Goal: Find specific page/section: Find specific page/section

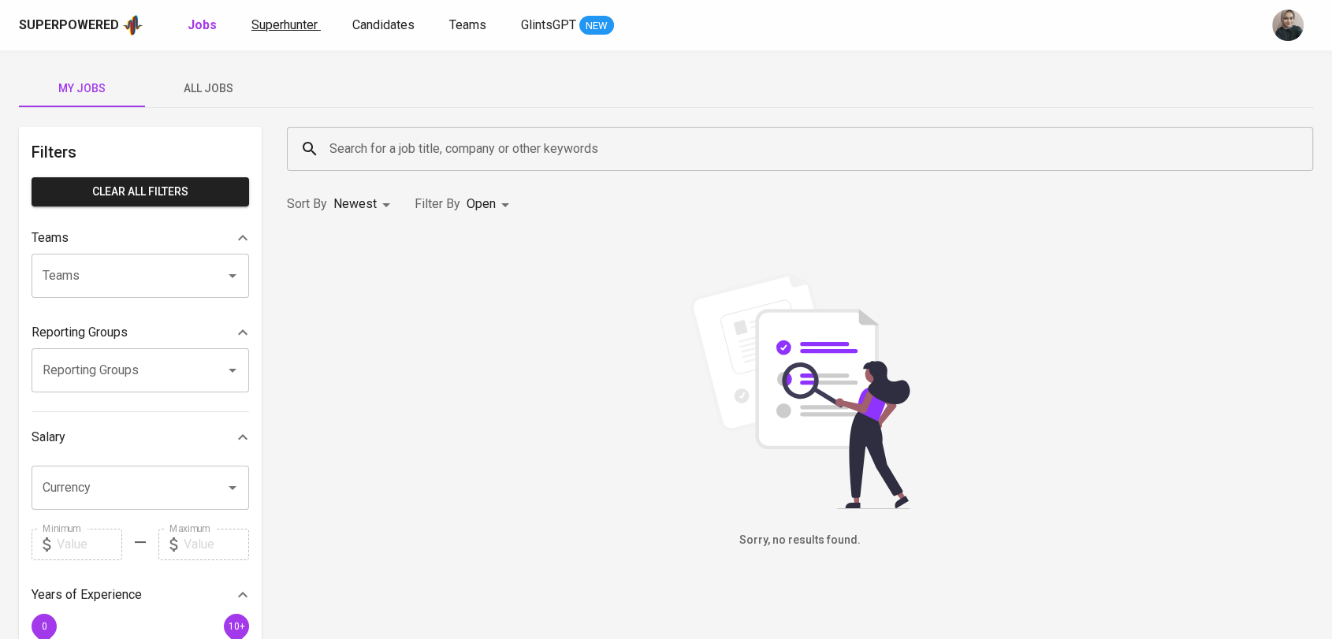
click at [258, 32] on span "Superhunter" at bounding box center [284, 24] width 66 height 15
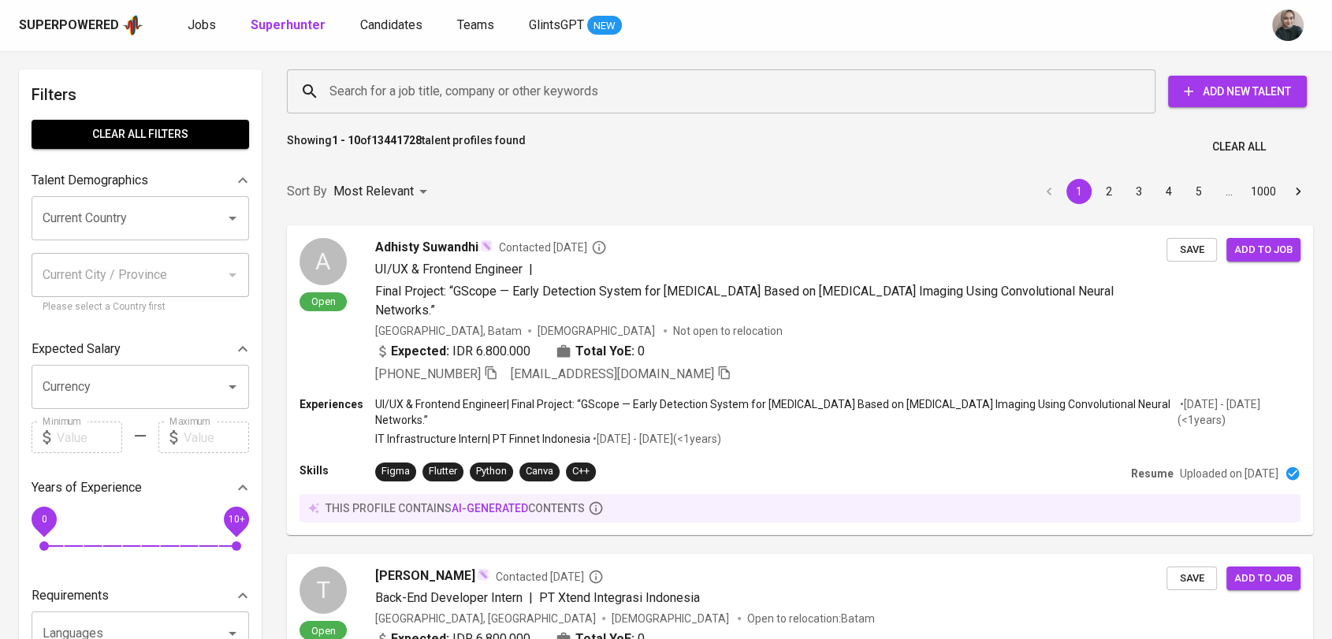
click at [454, 95] on input "Search for a job title, company or other keywords" at bounding box center [725, 91] width 799 height 30
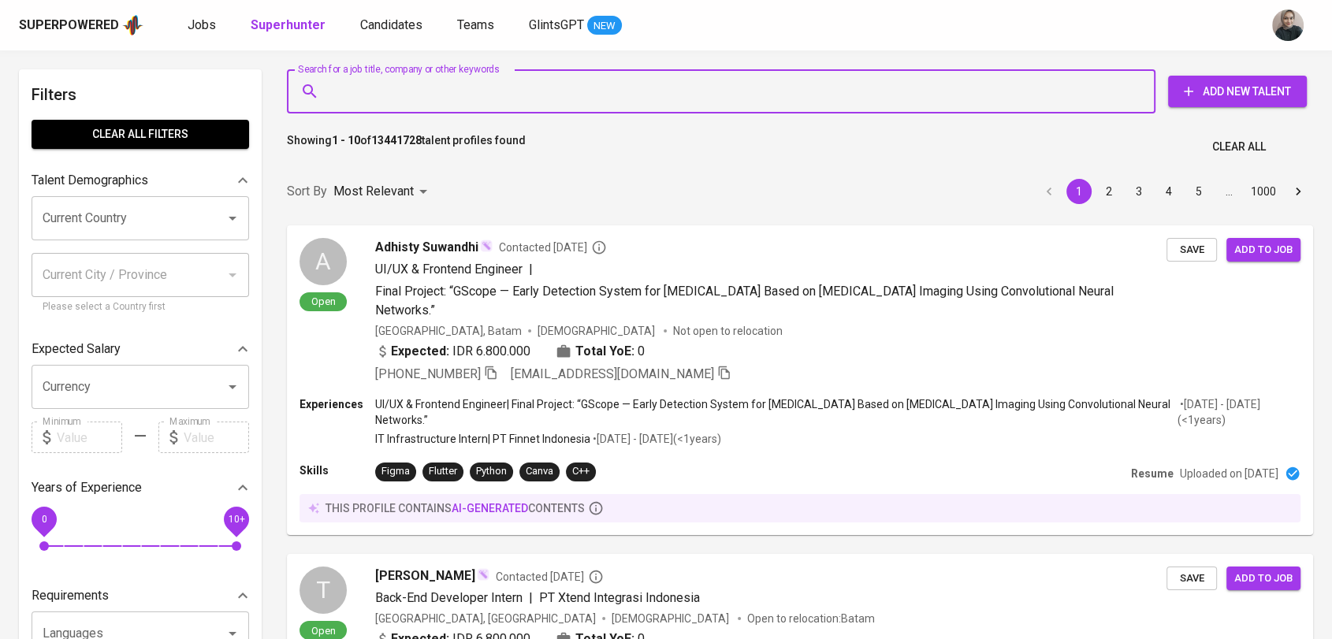
paste input "Suriafur K"
type input "Suriafur K"
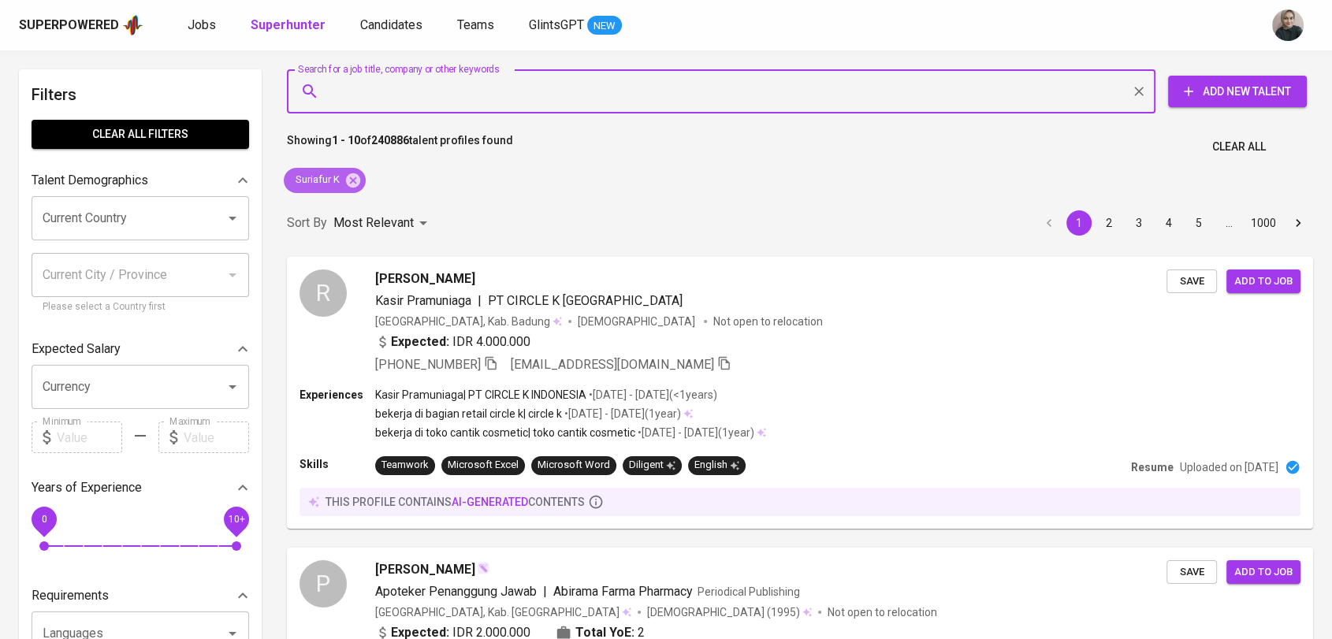
drag, startPoint x: 348, startPoint y: 184, endPoint x: 368, endPoint y: 97, distance: 89.9
click at [348, 184] on icon at bounding box center [353, 180] width 17 height 17
click at [368, 97] on input "Search for a job title, company or other keywords" at bounding box center [725, 91] width 799 height 30
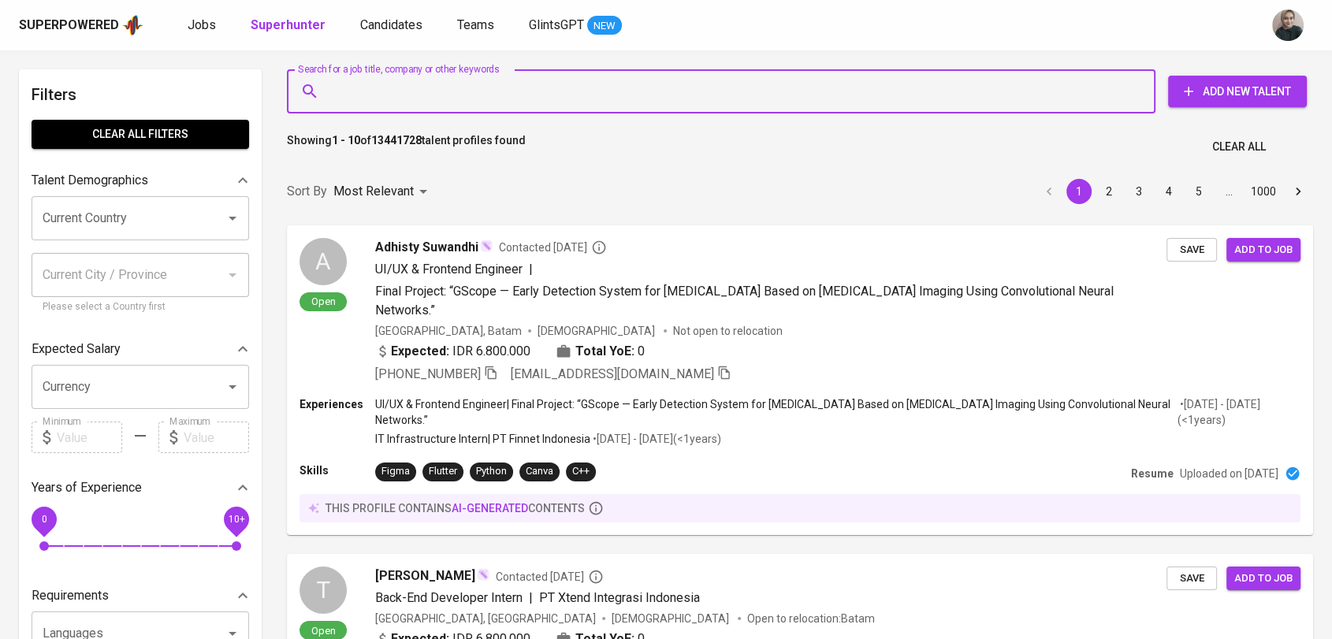
click at [393, 100] on input "Search for a job title, company or other keywords" at bounding box center [725, 91] width 799 height 30
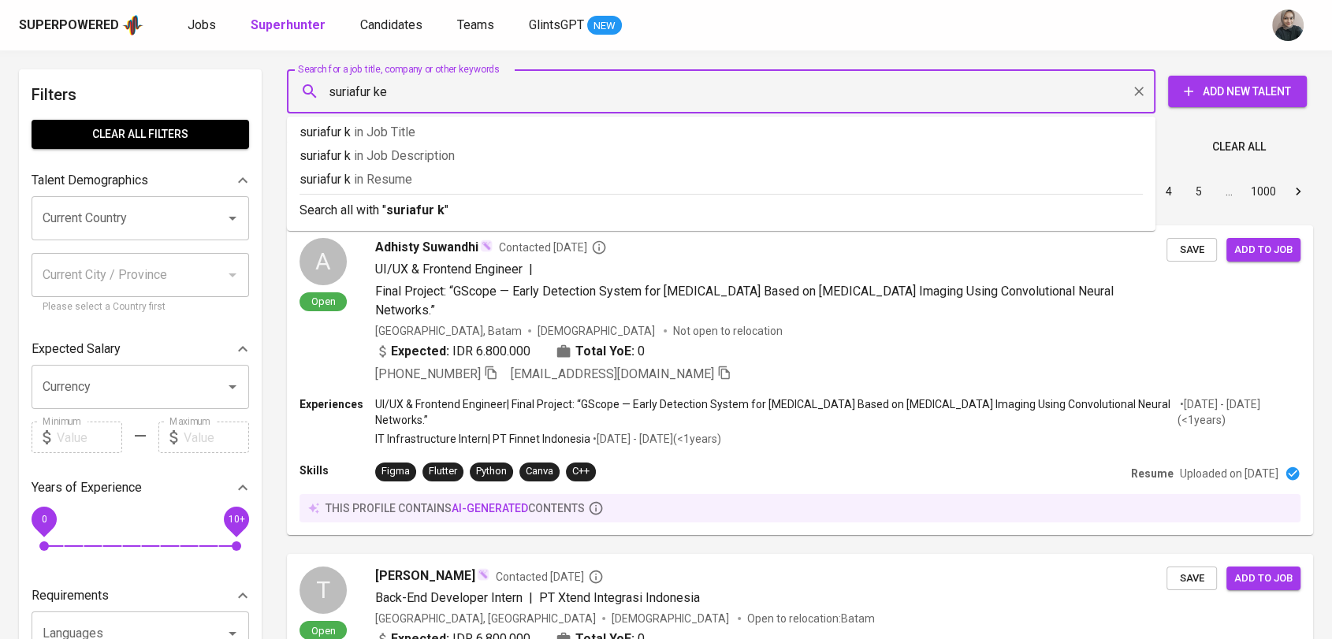
type input "suriafur [PERSON_NAME]"
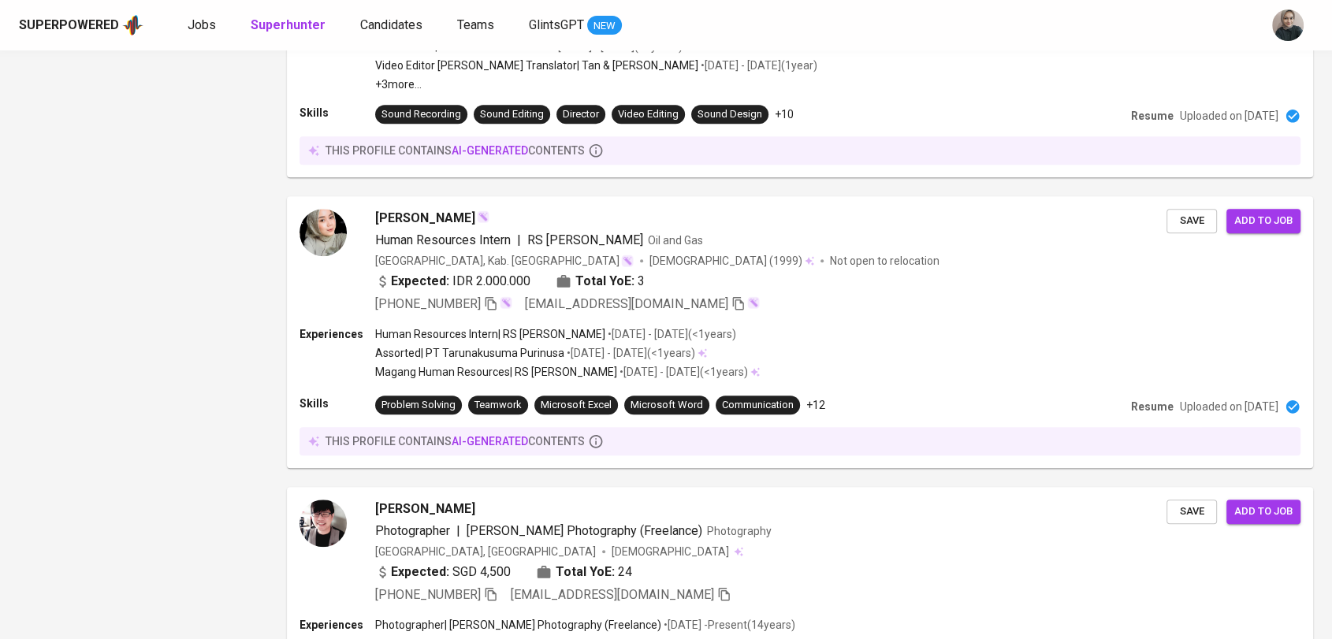
scroll to position [1326, 0]
